Goal: Navigation & Orientation: Go to known website

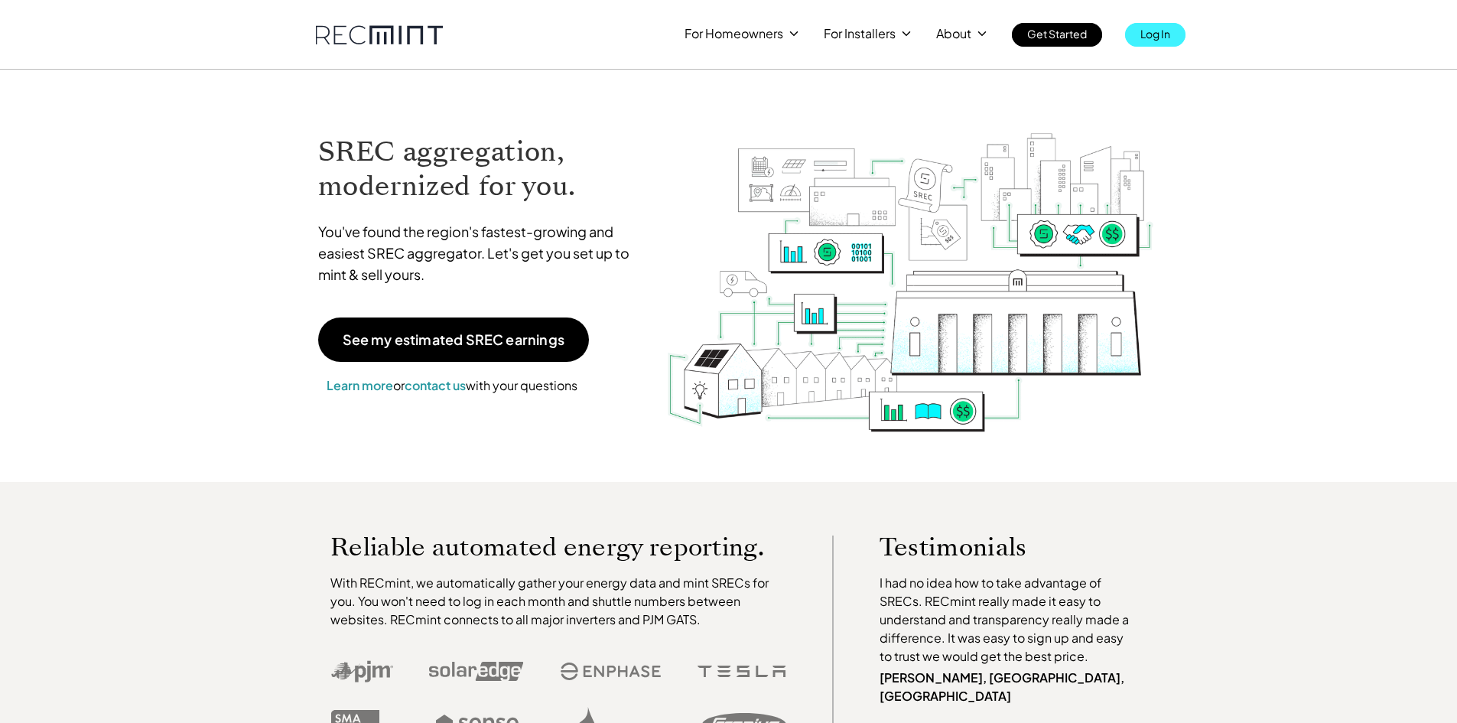
click at [1167, 41] on p "Log In" at bounding box center [1155, 33] width 30 height 21
